Goal: Book appointment/travel/reservation

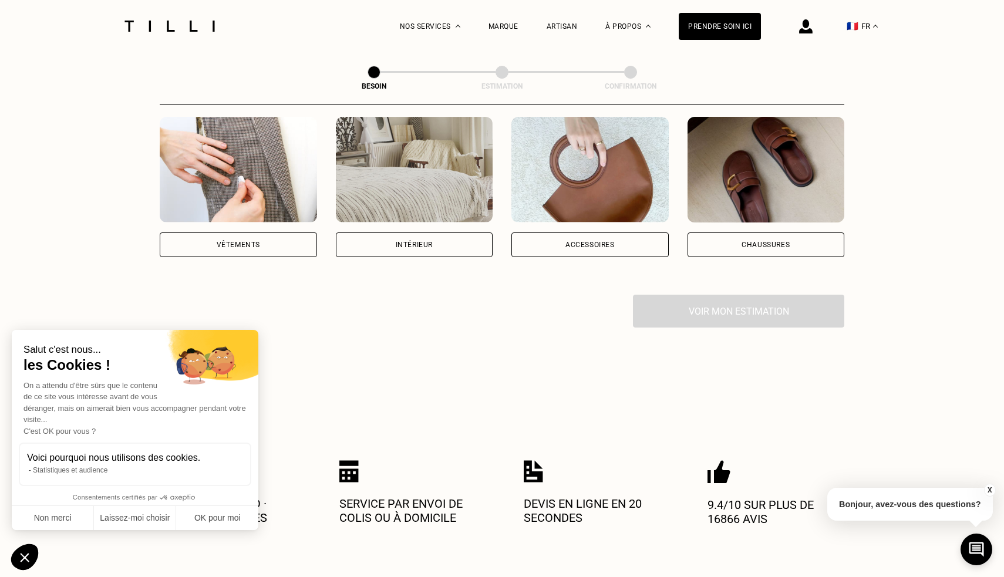
scroll to position [244, 0]
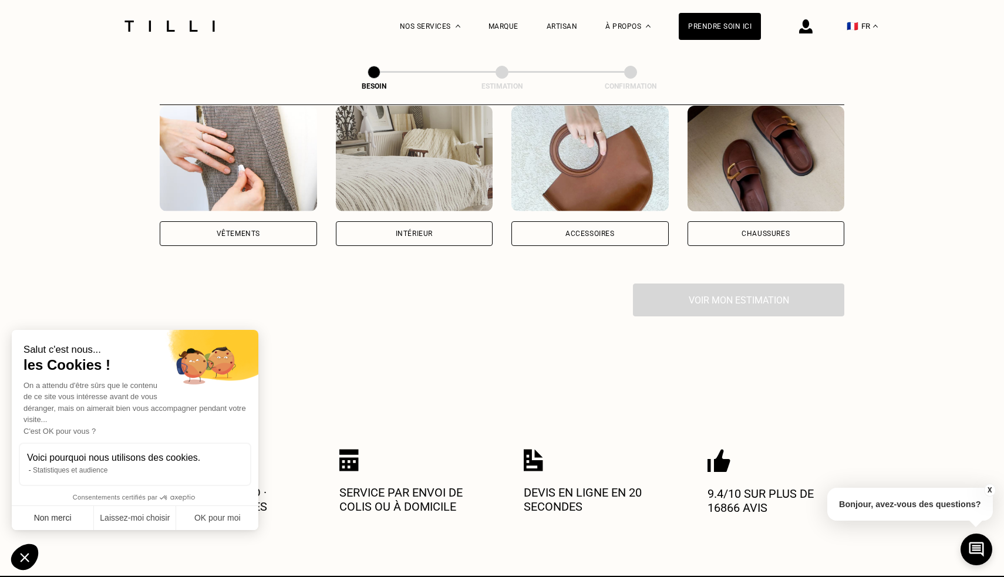
click at [60, 510] on button "Non merci" at bounding box center [53, 518] width 82 height 25
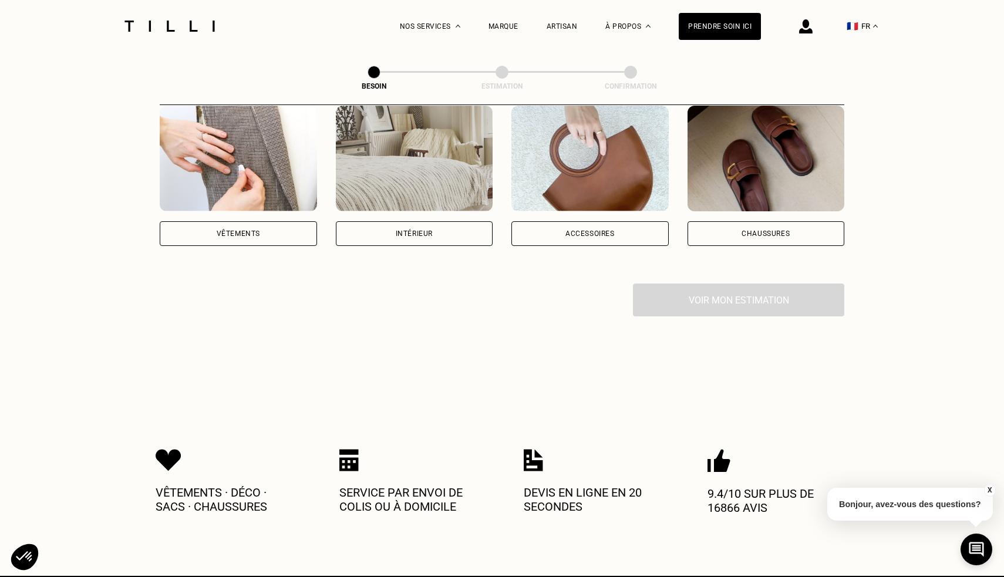
click at [242, 235] on div "Catégorie Vêtements Intérieur Accessoires Chaussures Voir mon estimation" at bounding box center [502, 159] width 684 height 314
click at [246, 227] on div "Vêtements" at bounding box center [238, 233] width 157 height 25
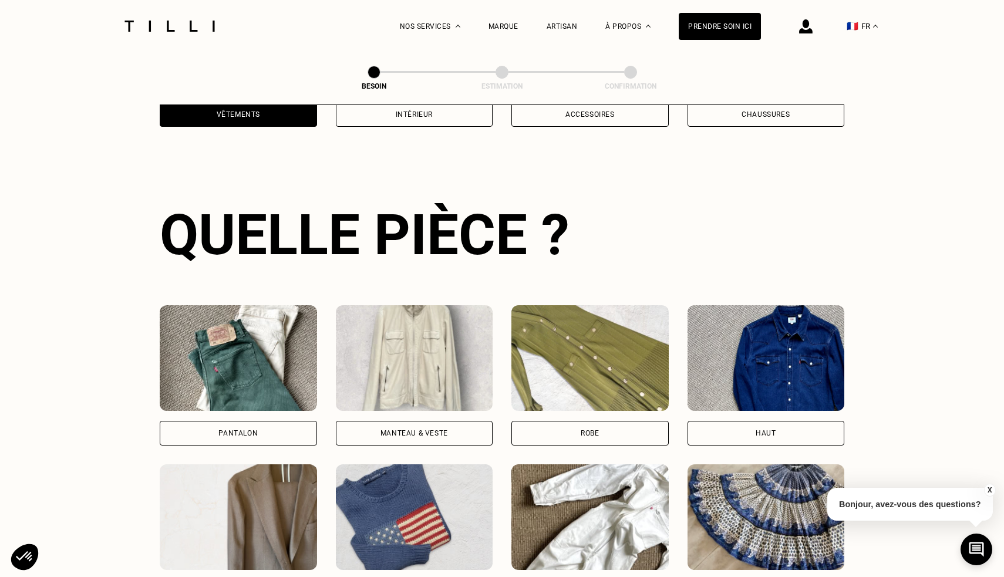
scroll to position [382, 0]
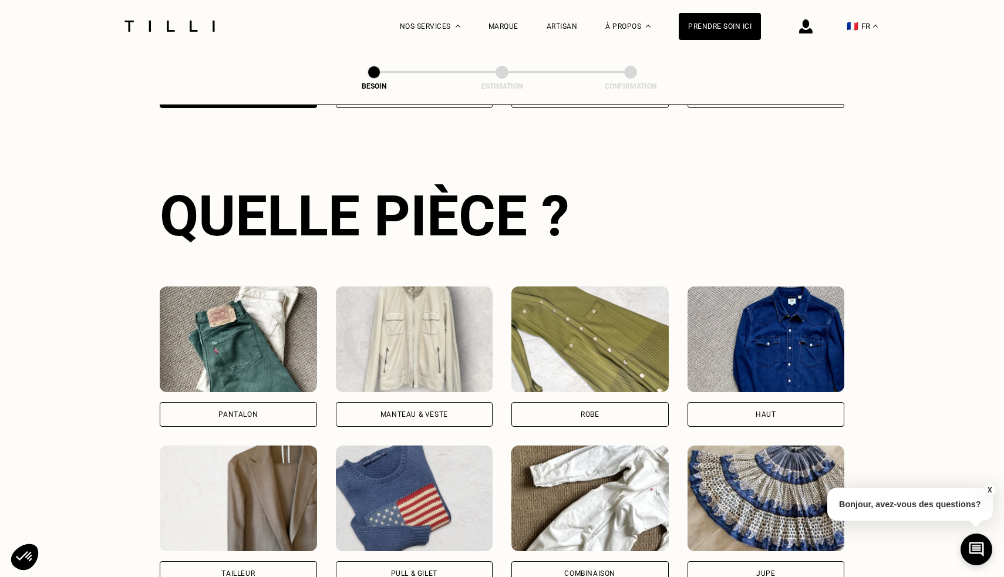
click at [275, 402] on div "Pantalon" at bounding box center [238, 414] width 157 height 25
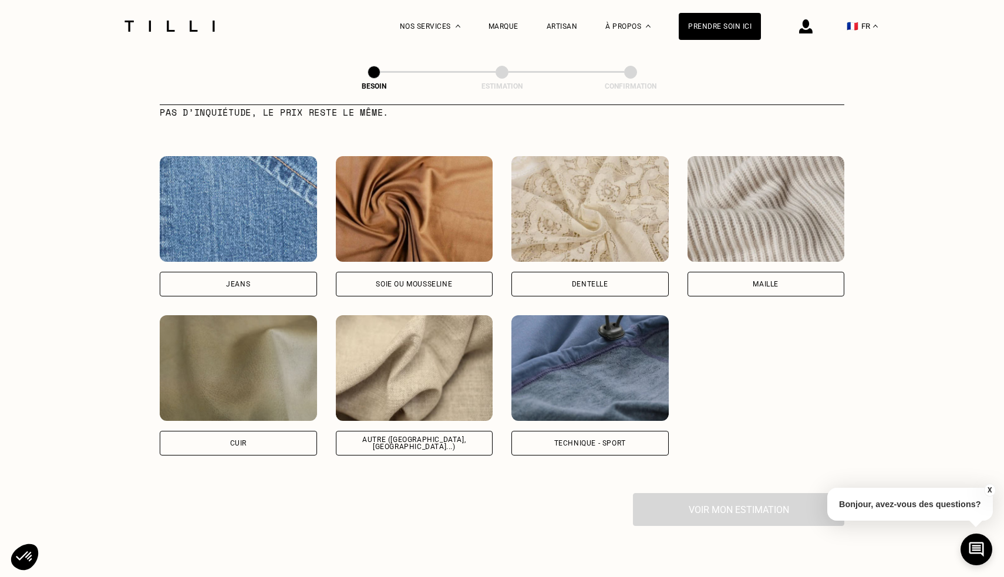
scroll to position [1228, 0]
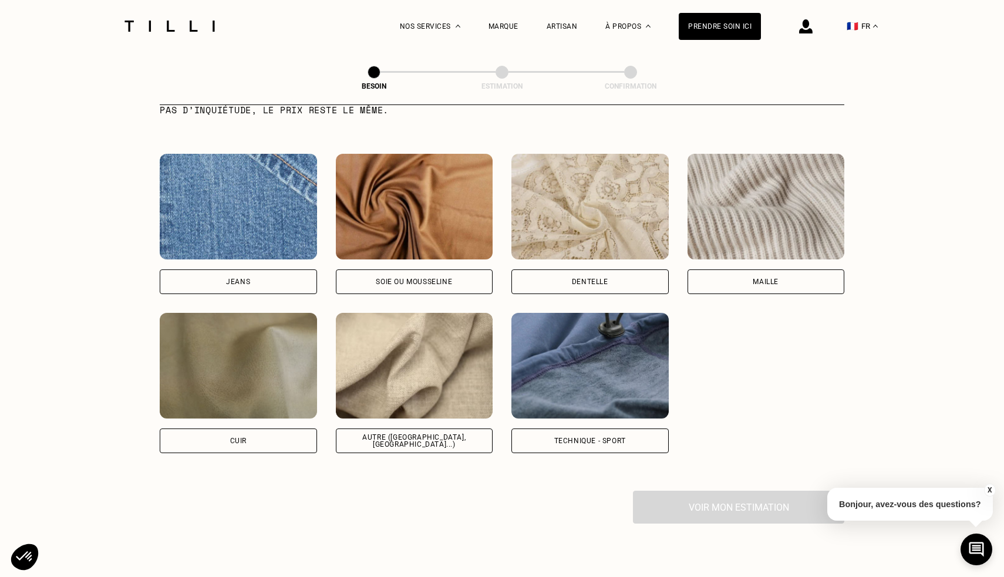
click at [394, 434] on div "Autre ([GEOGRAPHIC_DATA], [GEOGRAPHIC_DATA]...)" at bounding box center [414, 441] width 137 height 14
select select "FR"
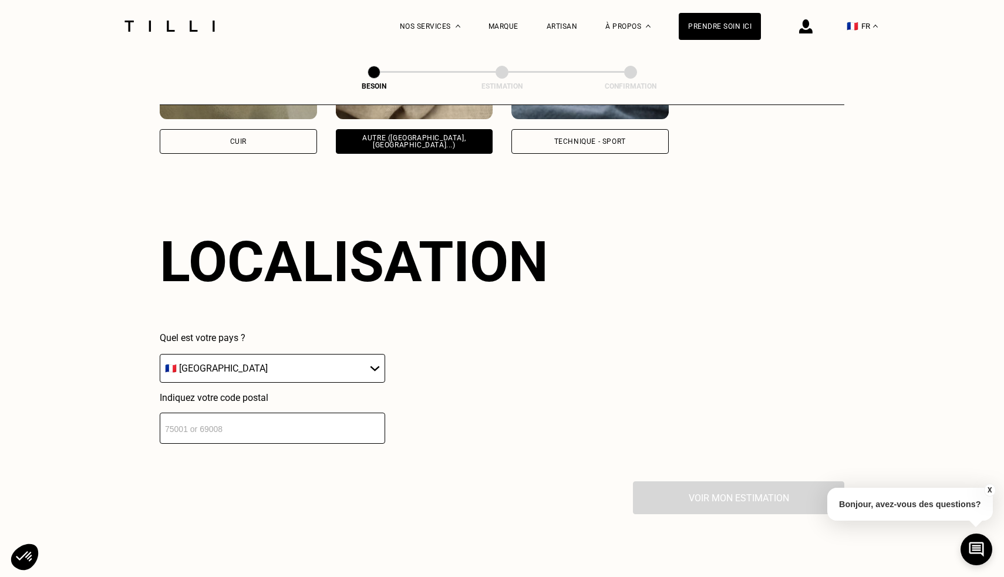
scroll to position [1573, 0]
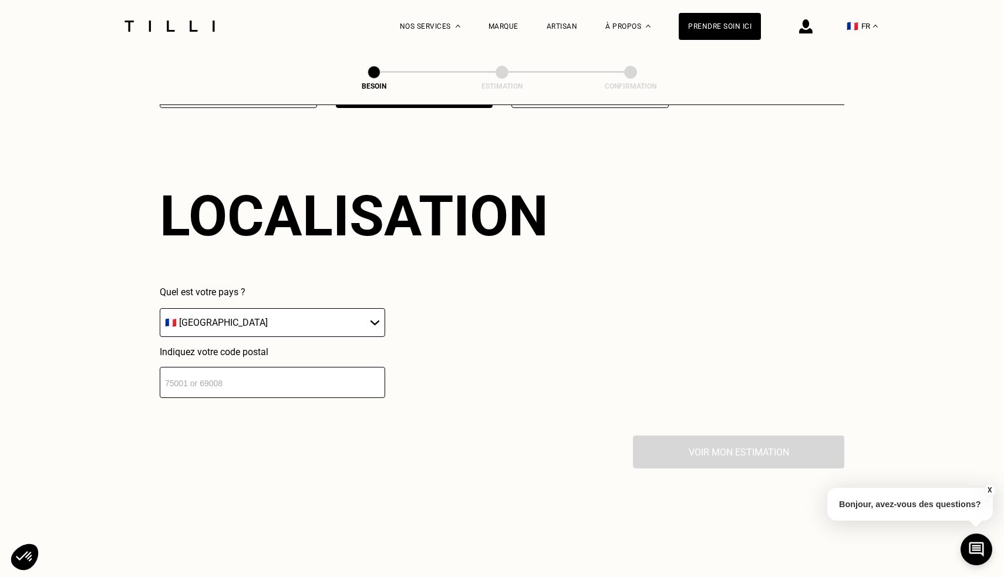
click at [318, 367] on input "number" at bounding box center [272, 382] width 225 height 31
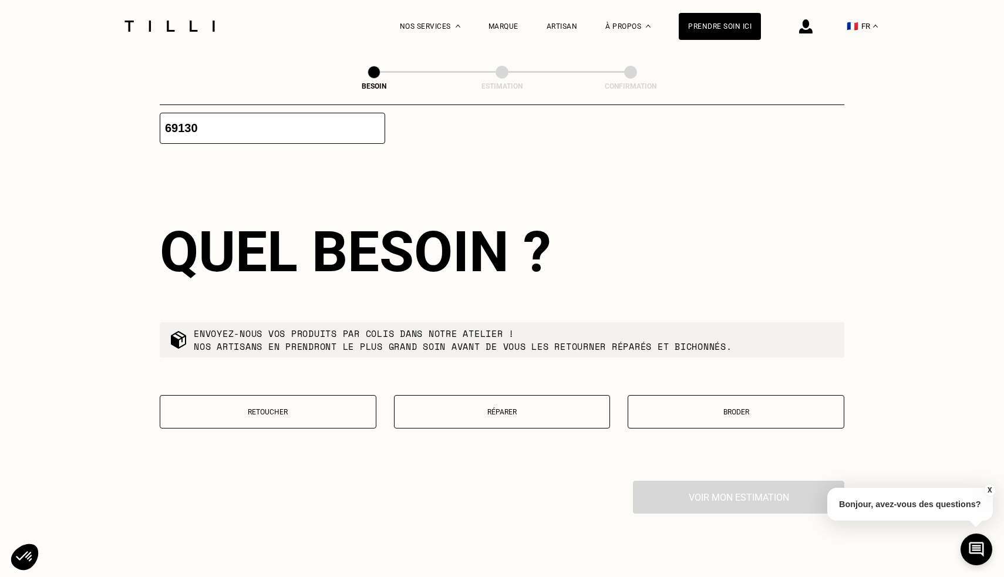
scroll to position [1867, 0]
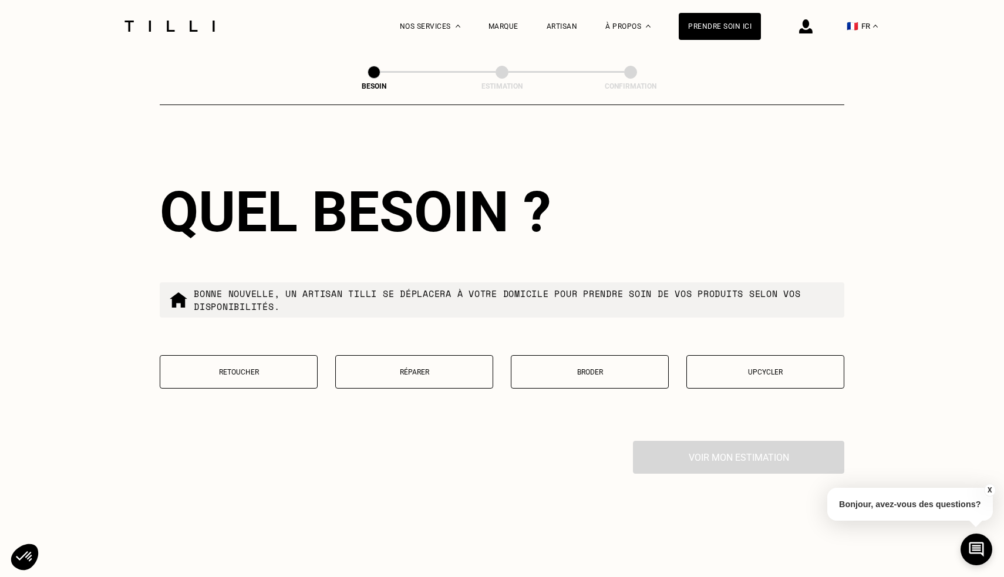
type input "69130"
click at [403, 356] on button "Réparer" at bounding box center [414, 371] width 158 height 33
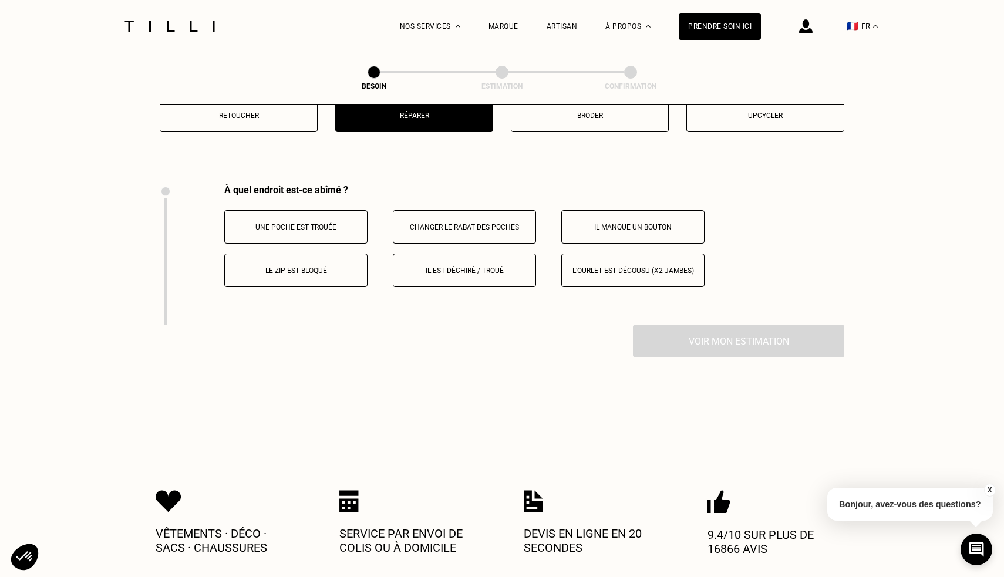
scroll to position [2166, 0]
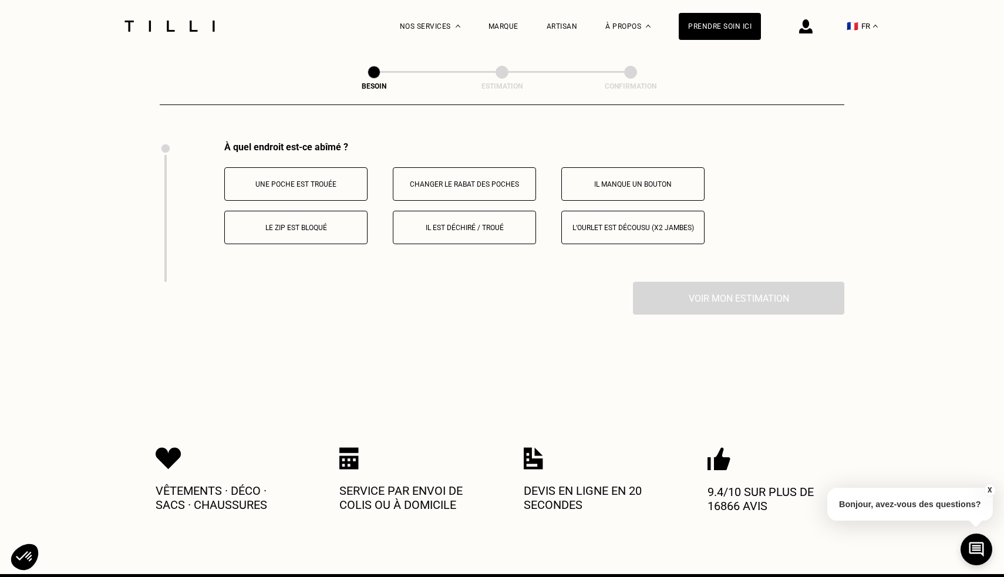
click at [482, 211] on button "Il est déchiré / troué" at bounding box center [464, 227] width 143 height 33
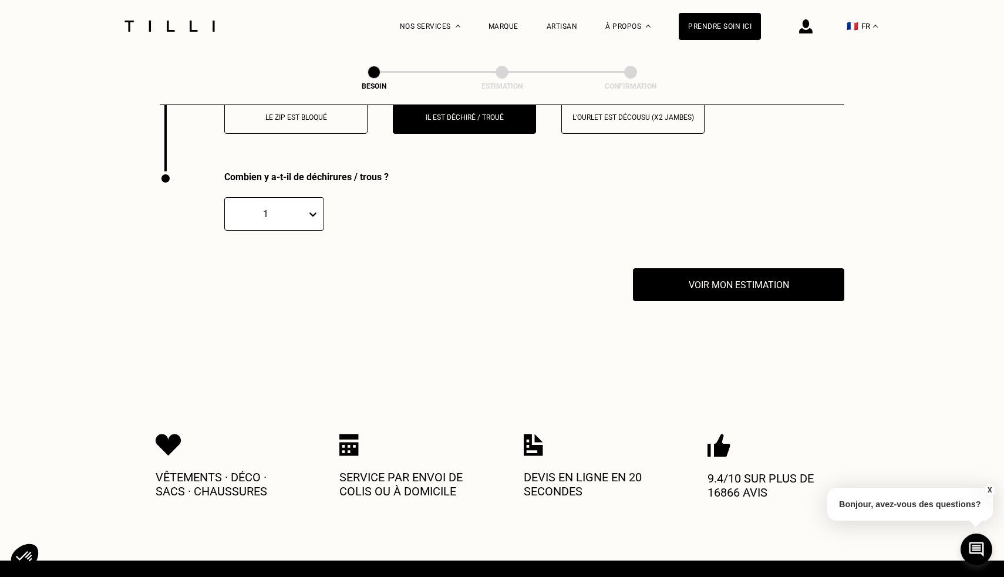
scroll to position [2307, 0]
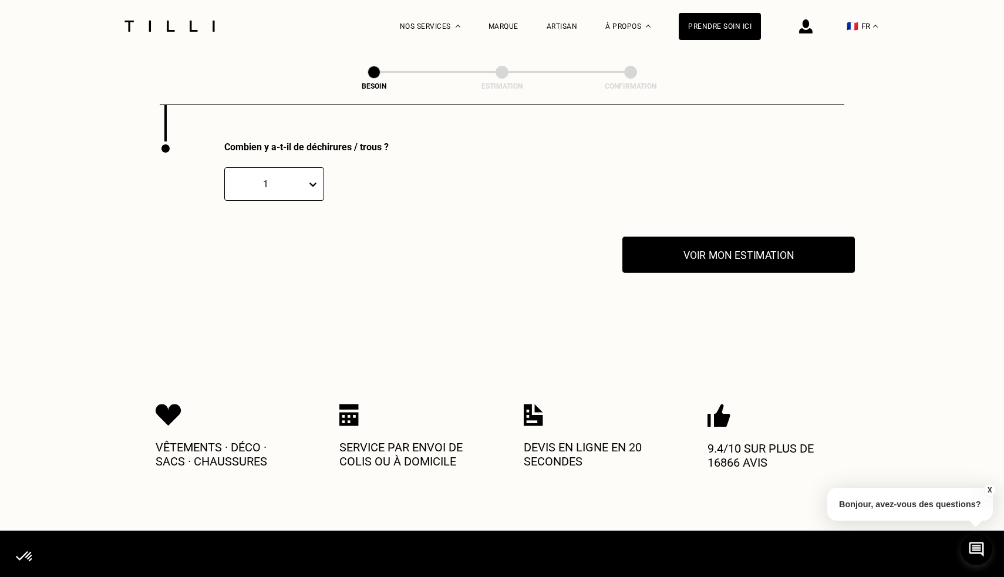
click at [727, 248] on button "Voir mon estimation" at bounding box center [738, 255] width 232 height 36
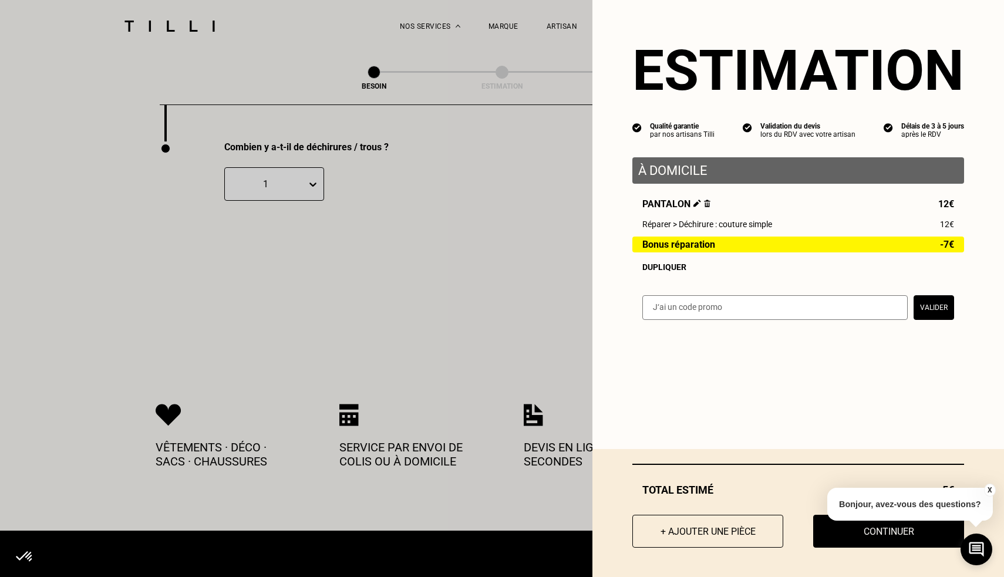
click at [987, 488] on button "X" at bounding box center [989, 490] width 12 height 13
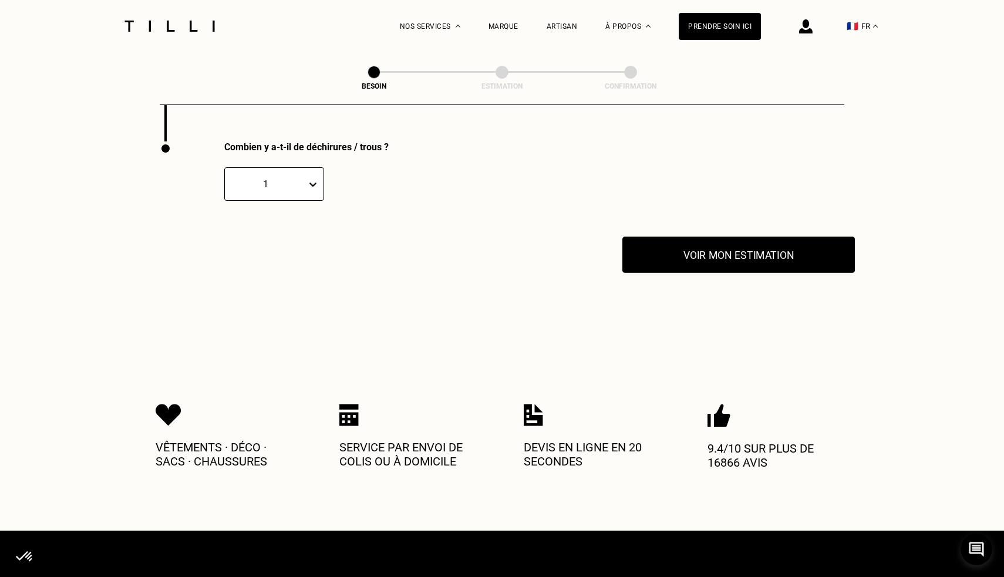
click at [749, 243] on button "Voir mon estimation" at bounding box center [738, 255] width 232 height 36
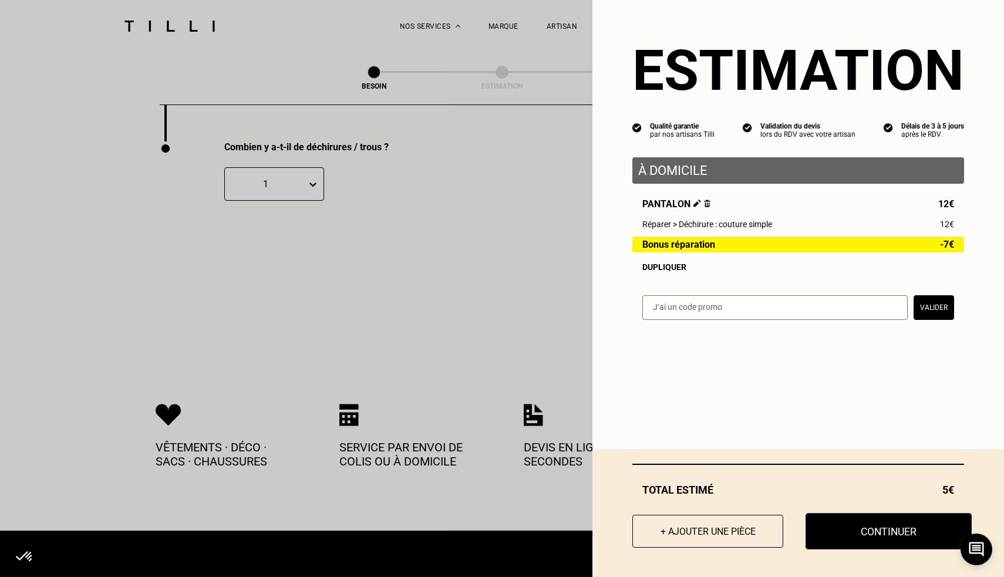
click at [856, 526] on button "Continuer" at bounding box center [888, 531] width 166 height 36
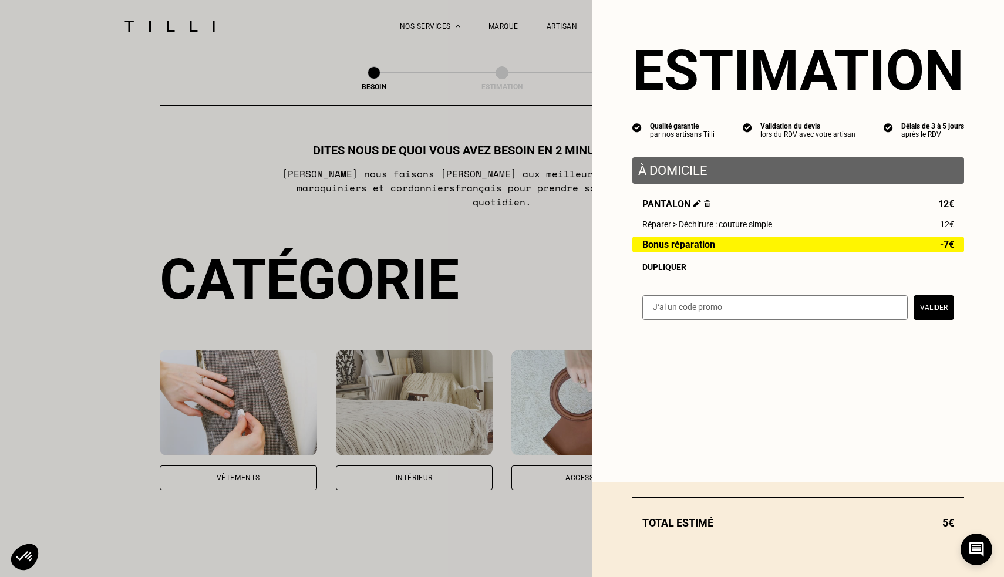
select select "FR"
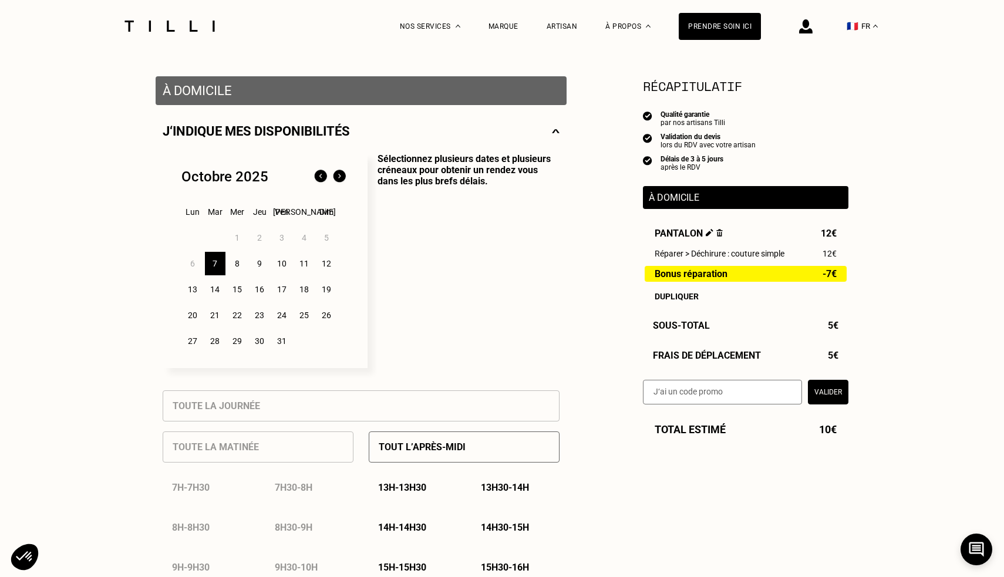
scroll to position [211, 0]
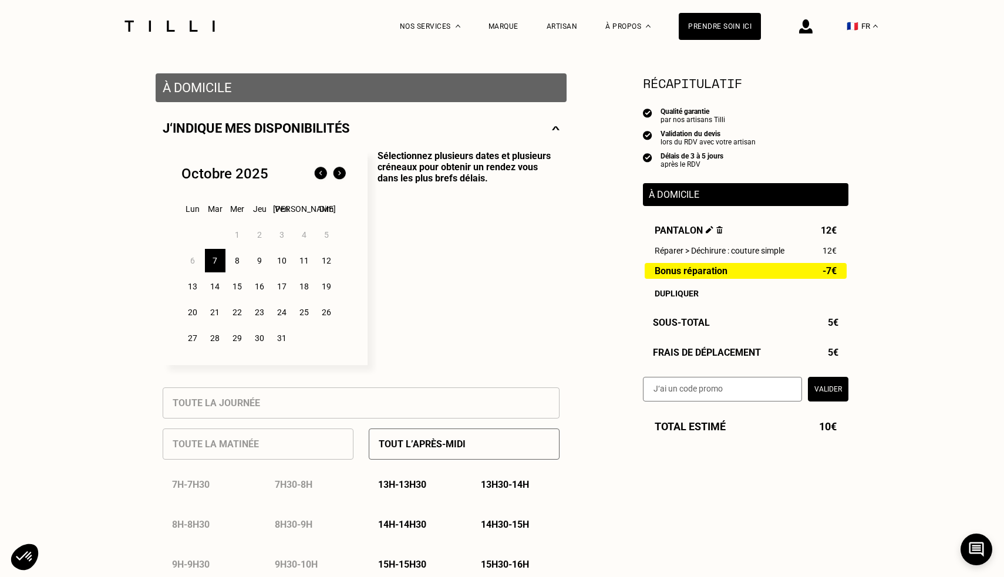
click at [230, 255] on div "8" at bounding box center [237, 260] width 21 height 23
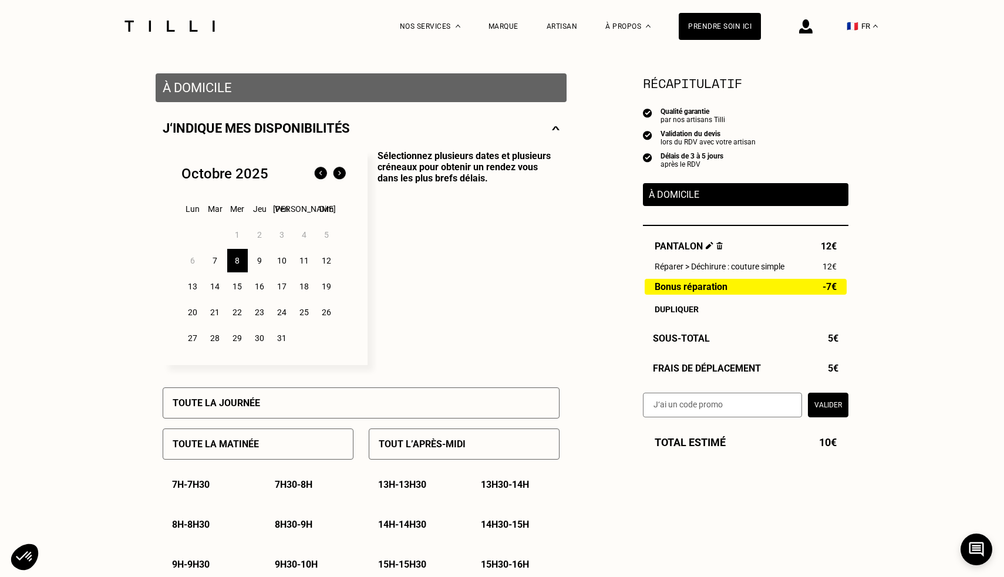
click at [215, 256] on div "7" at bounding box center [215, 260] width 21 height 23
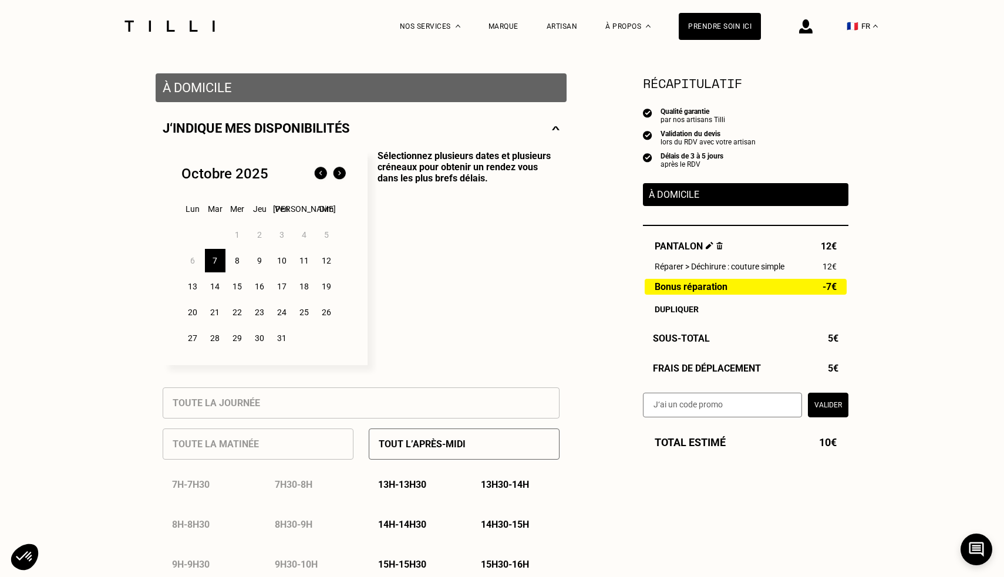
click at [239, 257] on div "8" at bounding box center [237, 260] width 21 height 23
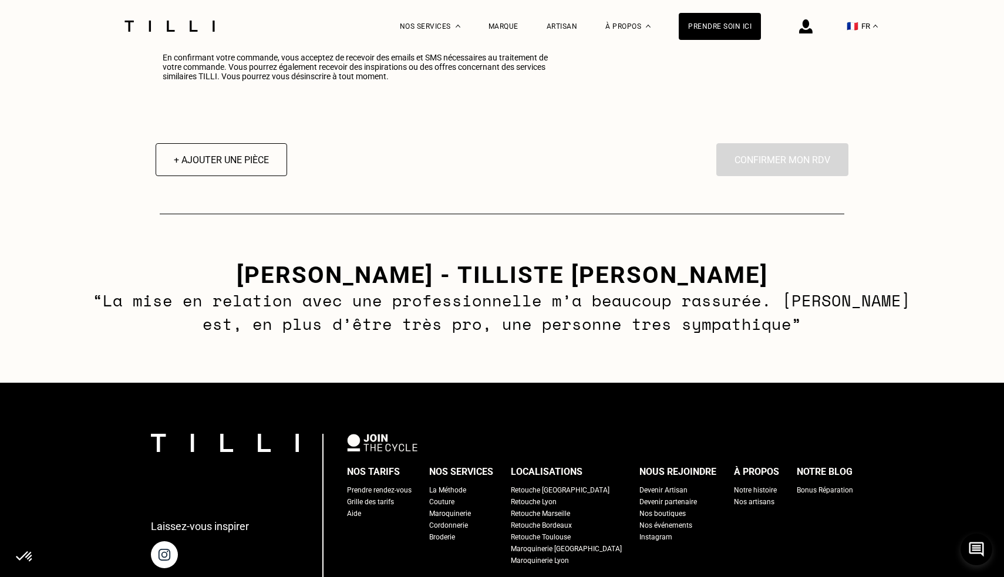
scroll to position [1569, 0]
